Goal: Information Seeking & Learning: Learn about a topic

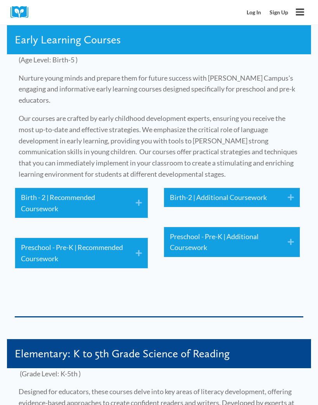
scroll to position [1072, 0]
click at [112, 192] on link "Birth - 2 | Recommended Coursework" at bounding box center [72, 203] width 103 height 23
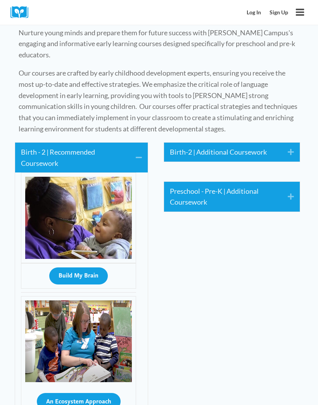
scroll to position [1117, 0]
click at [87, 268] on button "Build My Brain" at bounding box center [78, 276] width 59 height 17
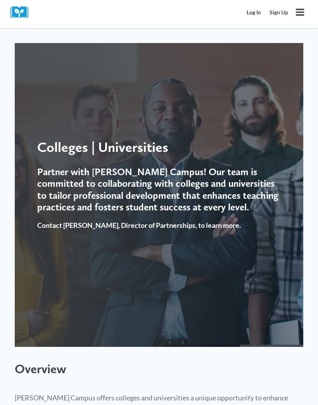
scroll to position [1118, 0]
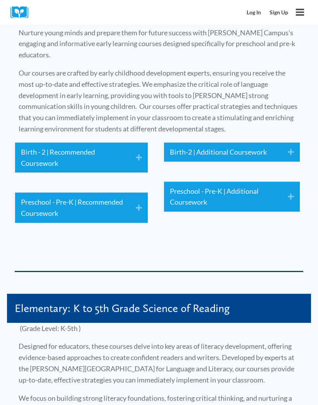
click at [99, 197] on link "Preschool - Pre-K | Recommended Coursework" at bounding box center [72, 208] width 103 height 23
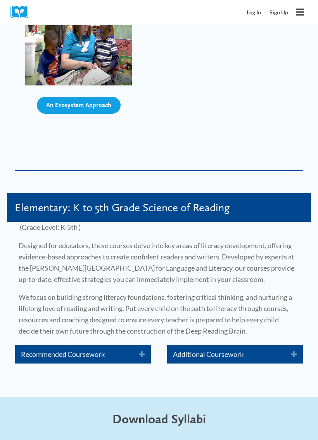
scroll to position [2188, 0]
click at [115, 348] on link "Recommended Coursework" at bounding box center [74, 353] width 106 height 11
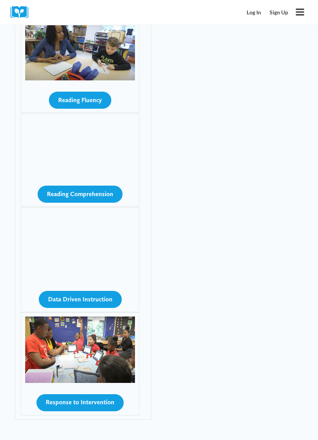
scroll to position [3104, 0]
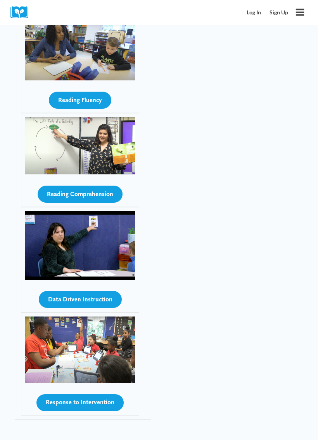
click at [97, 394] on button "Response to Intervention" at bounding box center [79, 402] width 87 height 17
